Goal: Find specific page/section: Find specific page/section

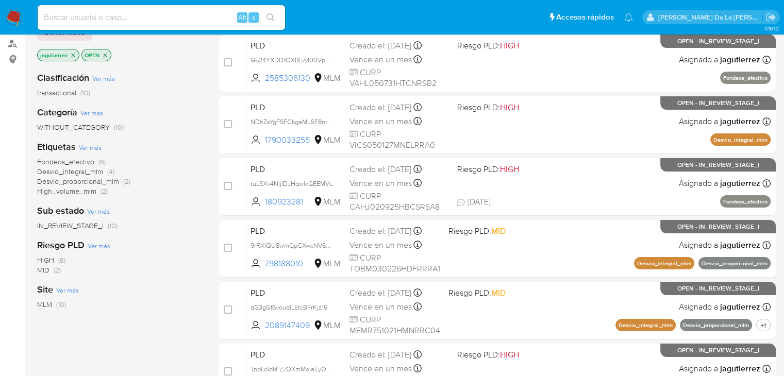
scroll to position [103, 0]
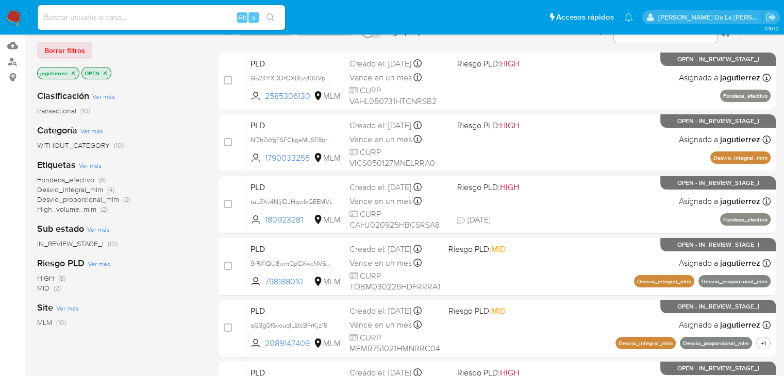
click at [73, 73] on icon "close-filter" at bounding box center [73, 73] width 6 height 6
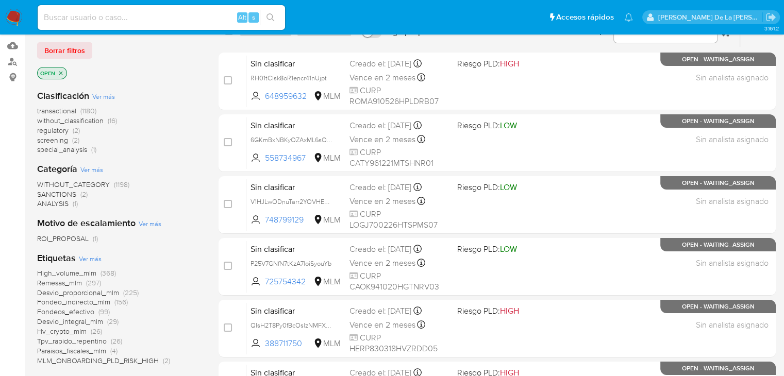
click at [62, 138] on span "screening" at bounding box center [52, 140] width 31 height 10
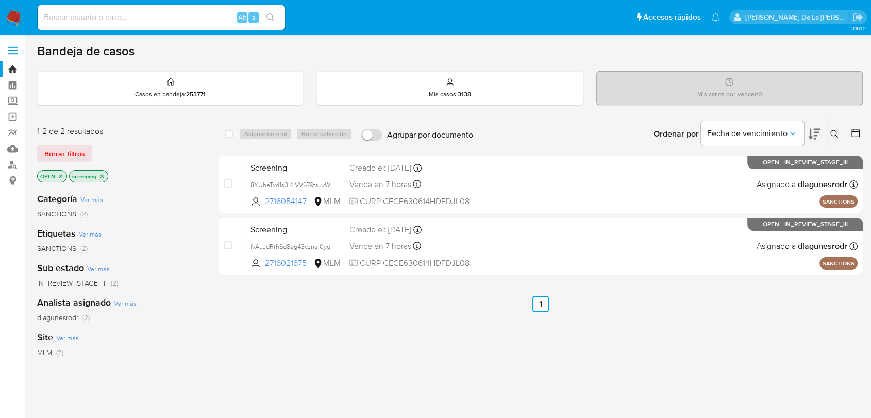
drag, startPoint x: 9, startPoint y: 13, endPoint x: 12, endPoint y: 9, distance: 5.5
click at [9, 13] on img at bounding box center [14, 18] width 18 height 18
